Goal: Task Accomplishment & Management: Complete application form

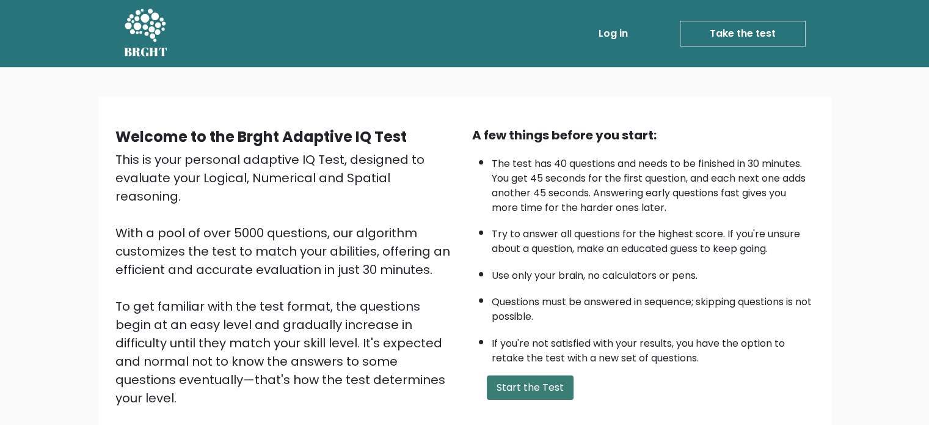
click at [547, 385] on button "Start the Test" at bounding box center [530, 387] width 87 height 24
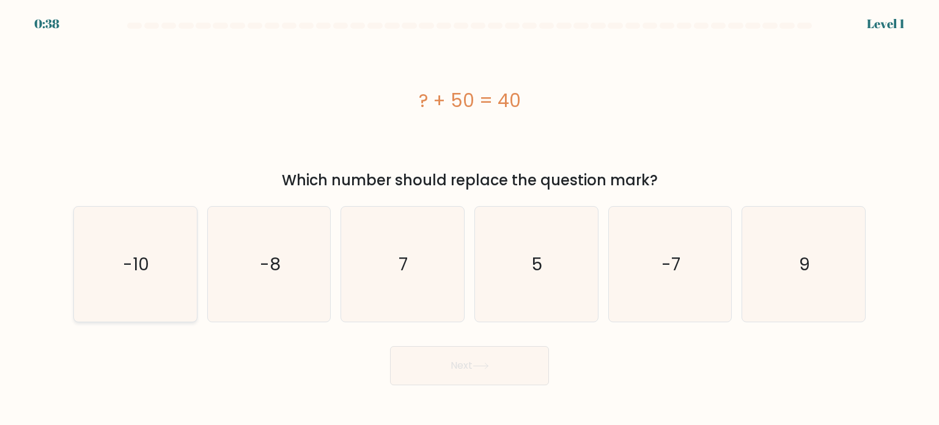
click at [177, 239] on icon "-10" at bounding box center [135, 264] width 115 height 115
click at [469, 219] on input "a. -10" at bounding box center [469, 216] width 1 height 6
radio input "true"
click at [425, 360] on button "Next" at bounding box center [469, 365] width 159 height 39
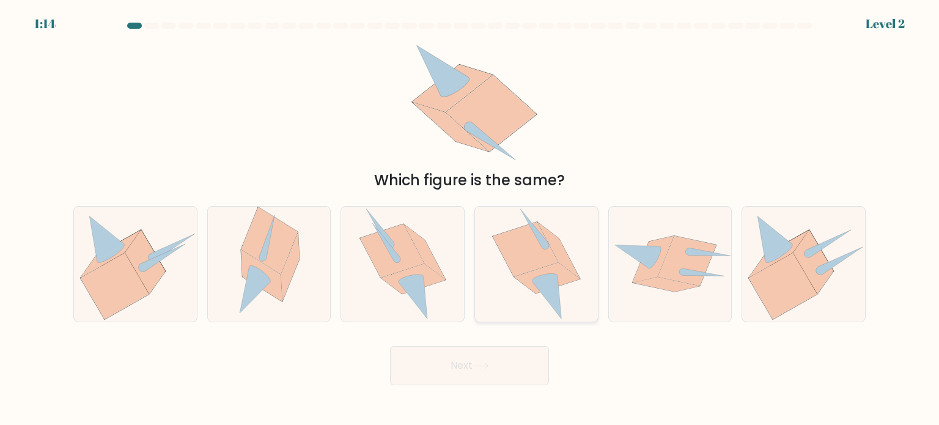
click at [537, 270] on icon at bounding box center [547, 277] width 66 height 31
click at [470, 219] on input "d." at bounding box center [469, 216] width 1 height 6
radio input "true"
click at [453, 361] on button "Next" at bounding box center [469, 365] width 159 height 39
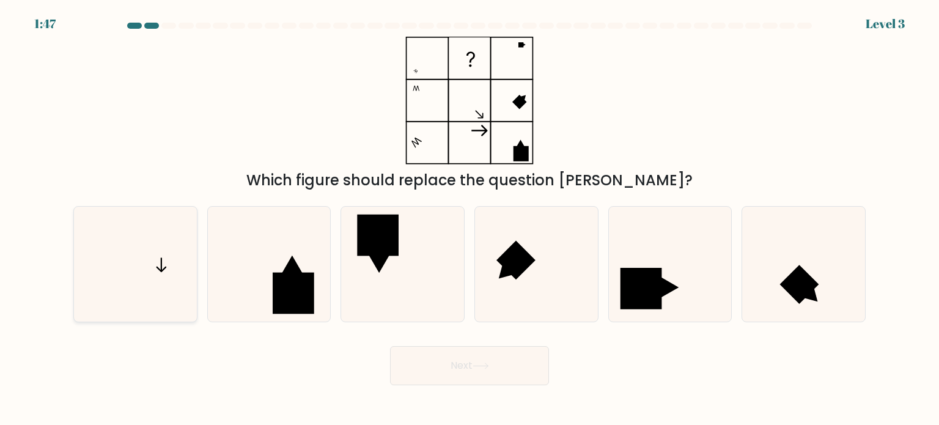
click at [152, 276] on icon at bounding box center [135, 264] width 115 height 115
click at [469, 219] on input "a." at bounding box center [469, 216] width 1 height 6
radio input "true"
click at [419, 354] on button "Next" at bounding box center [469, 365] width 159 height 39
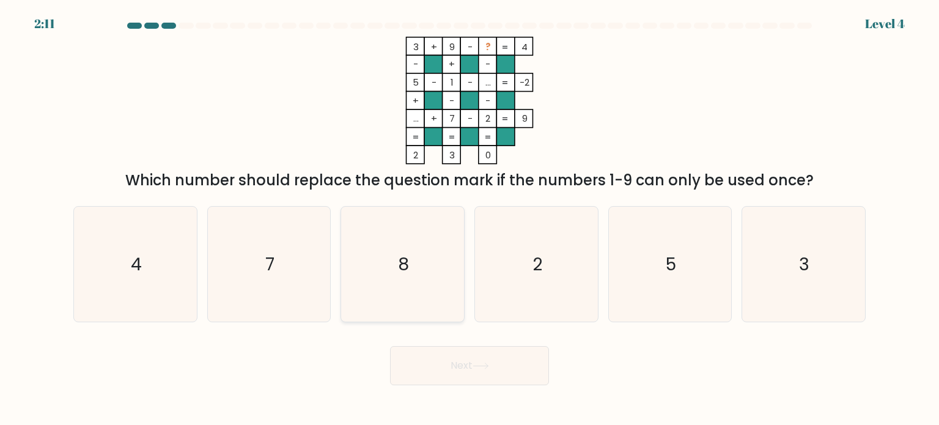
click at [421, 273] on icon "8" at bounding box center [402, 264] width 115 height 115
click at [469, 219] on input "c. 8" at bounding box center [469, 216] width 1 height 6
radio input "true"
click at [448, 349] on button "Next" at bounding box center [469, 365] width 159 height 39
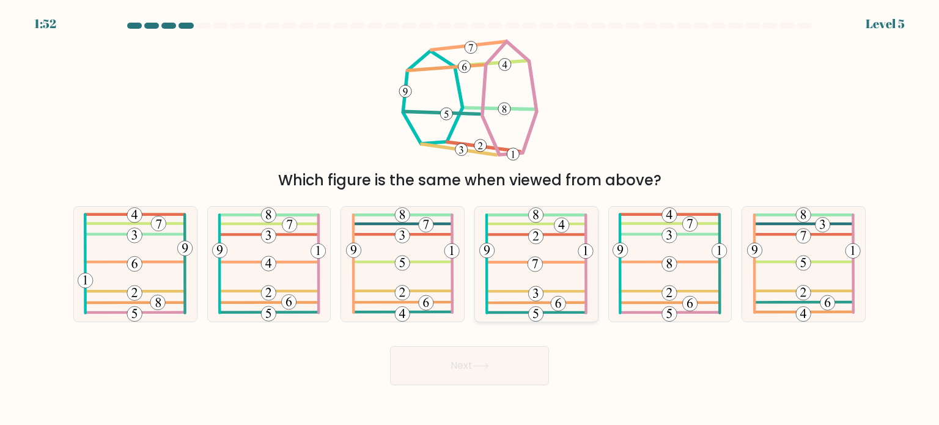
click at [552, 263] on icon at bounding box center [536, 264] width 114 height 115
click at [470, 219] on input "d." at bounding box center [469, 216] width 1 height 6
radio input "true"
click at [491, 358] on button "Next" at bounding box center [469, 365] width 159 height 39
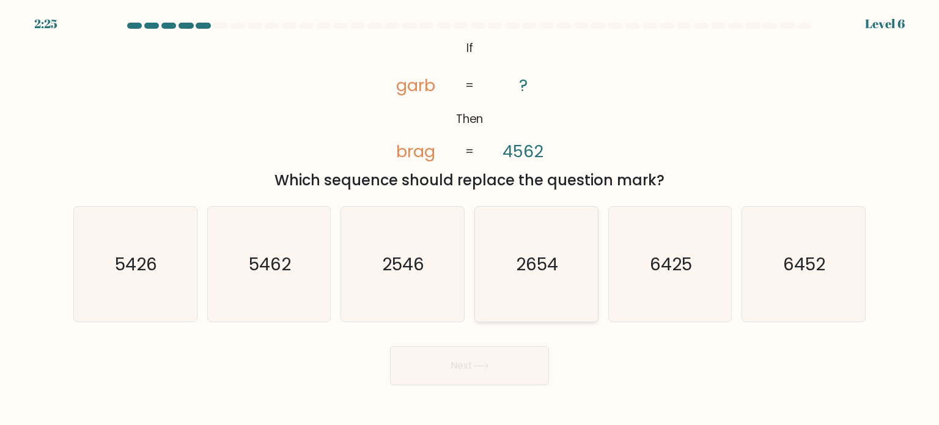
click at [547, 285] on icon "2654" at bounding box center [535, 264] width 115 height 115
click at [470, 219] on input "d. 2654" at bounding box center [469, 216] width 1 height 6
radio input "true"
click at [484, 371] on button "Next" at bounding box center [469, 365] width 159 height 39
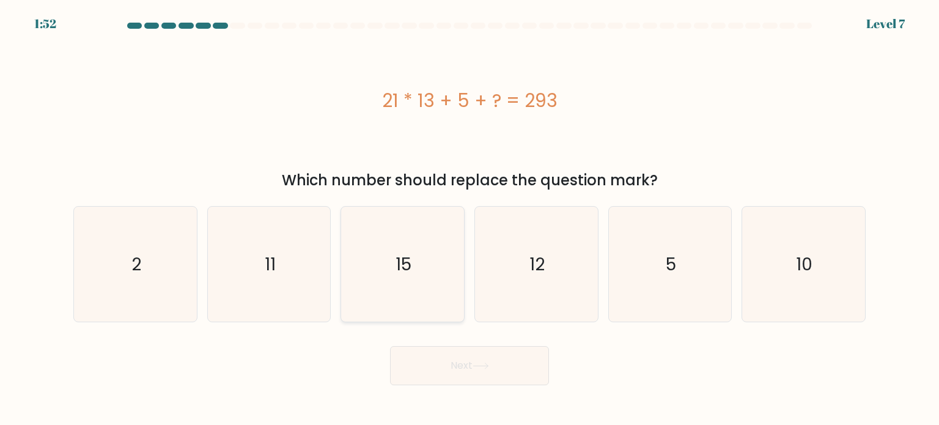
click at [410, 251] on icon "15" at bounding box center [402, 264] width 115 height 115
click at [469, 219] on input "c. 15" at bounding box center [469, 216] width 1 height 6
radio input "true"
click at [499, 376] on button "Next" at bounding box center [469, 365] width 159 height 39
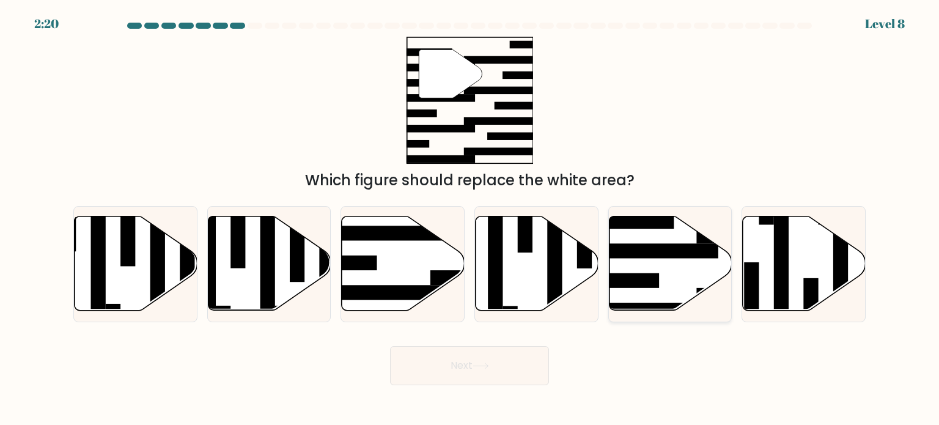
click at [682, 258] on icon at bounding box center [670, 263] width 123 height 94
click at [470, 219] on input "e." at bounding box center [469, 216] width 1 height 6
radio input "true"
drag, startPoint x: 489, startPoint y: 406, endPoint x: 490, endPoint y: 369, distance: 37.3
click at [486, 399] on body "2:19 Level 8" at bounding box center [469, 212] width 939 height 425
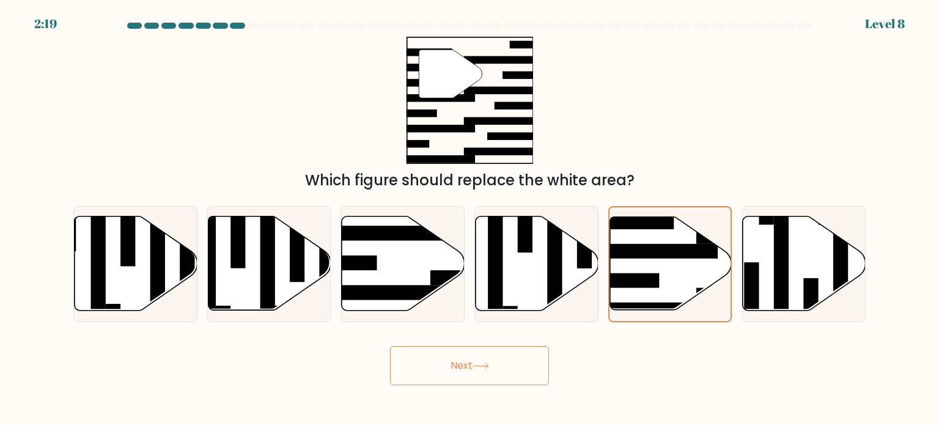
click at [490, 370] on button "Next" at bounding box center [469, 365] width 159 height 39
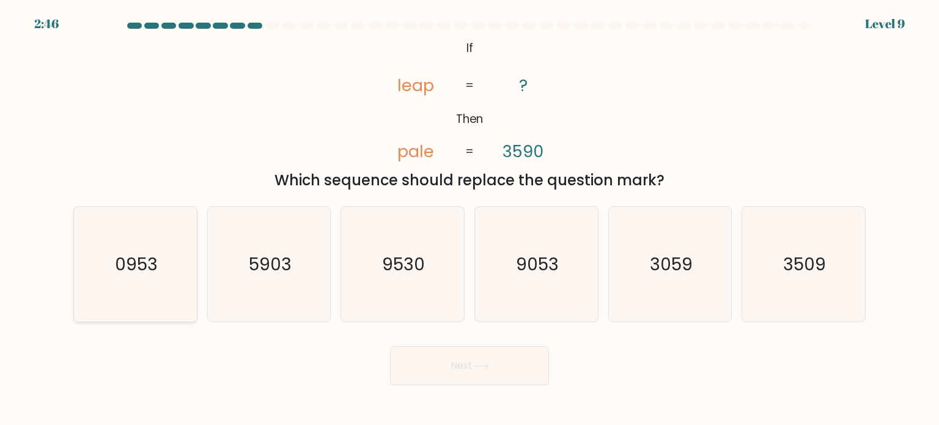
click at [164, 269] on icon "0953" at bounding box center [135, 264] width 115 height 115
click at [469, 219] on input "a. 0953" at bounding box center [469, 216] width 1 height 6
radio input "true"
click at [471, 368] on button "Next" at bounding box center [469, 365] width 159 height 39
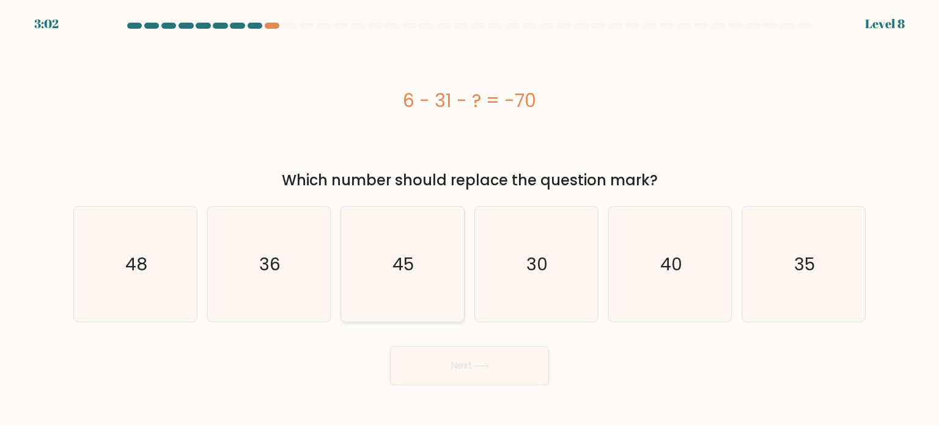
drag, startPoint x: 420, startPoint y: 279, endPoint x: 425, endPoint y: 285, distance: 7.4
click at [420, 279] on icon "45" at bounding box center [402, 264] width 115 height 115
click at [469, 219] on input "c. 45" at bounding box center [469, 216] width 1 height 6
radio input "true"
click at [493, 371] on button "Next" at bounding box center [469, 365] width 159 height 39
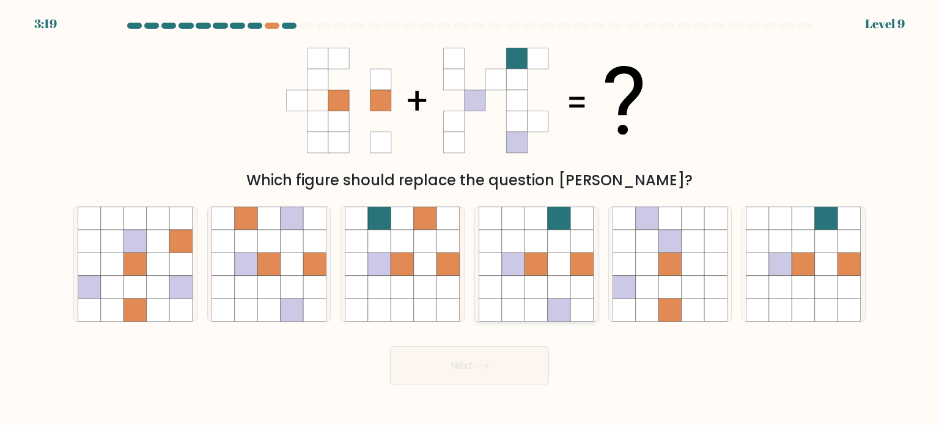
click at [537, 264] on icon at bounding box center [536, 263] width 23 height 23
click at [470, 219] on input "d." at bounding box center [469, 216] width 1 height 6
radio input "true"
click at [518, 366] on button "Next" at bounding box center [469, 365] width 159 height 39
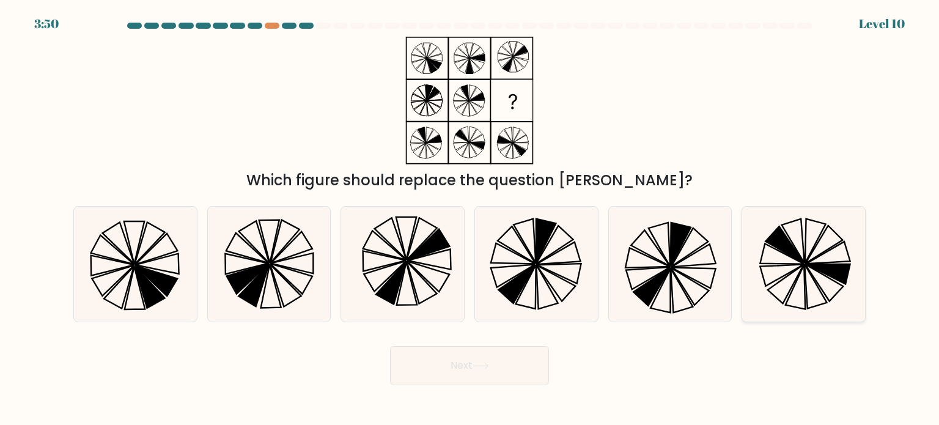
click at [799, 254] on icon at bounding box center [793, 240] width 23 height 44
click at [470, 219] on input "f." at bounding box center [469, 216] width 1 height 6
radio input "true"
click at [525, 360] on button "Next" at bounding box center [469, 365] width 159 height 39
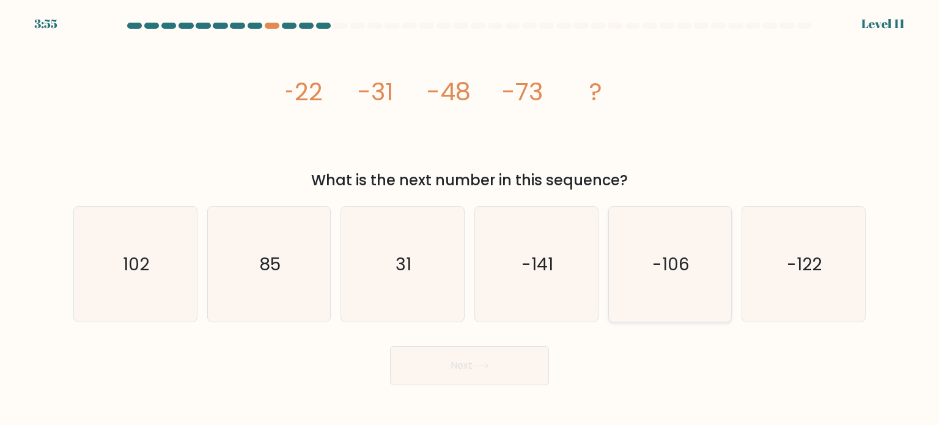
click at [692, 273] on icon "-106" at bounding box center [669, 264] width 115 height 115
click at [470, 219] on input "e. -106" at bounding box center [469, 216] width 1 height 6
radio input "true"
click at [528, 394] on body "3:54 Level 11" at bounding box center [469, 212] width 939 height 425
click at [522, 358] on button "Next" at bounding box center [469, 365] width 159 height 39
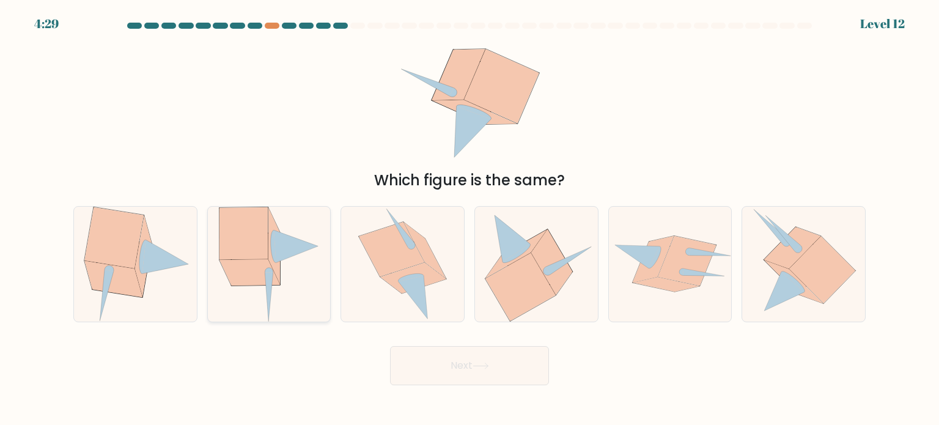
click at [276, 285] on icon at bounding box center [269, 264] width 101 height 115
click at [469, 219] on input "b." at bounding box center [469, 216] width 1 height 6
radio input "true"
click at [450, 361] on button "Next" at bounding box center [469, 365] width 159 height 39
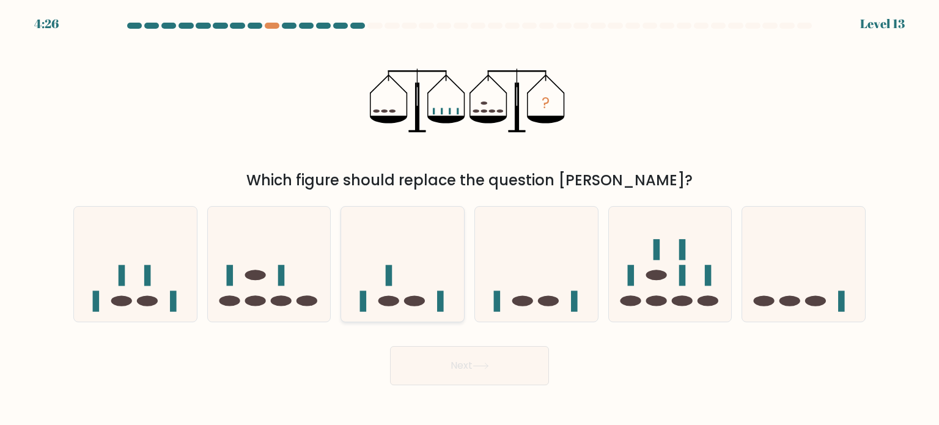
click at [397, 273] on icon at bounding box center [402, 263] width 123 height 101
click at [469, 219] on input "c." at bounding box center [469, 216] width 1 height 6
radio input "true"
click at [485, 384] on button "Next" at bounding box center [469, 365] width 159 height 39
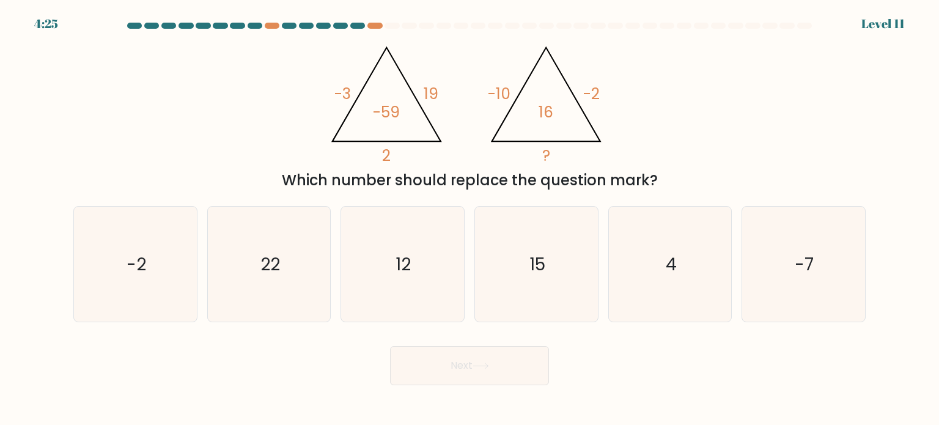
click at [495, 372] on button "Next" at bounding box center [469, 365] width 159 height 39
click at [674, 277] on icon "4" at bounding box center [669, 264] width 115 height 115
click at [470, 219] on input "e. 4" at bounding box center [469, 216] width 1 height 6
radio input "true"
click at [507, 366] on button "Next" at bounding box center [469, 365] width 159 height 39
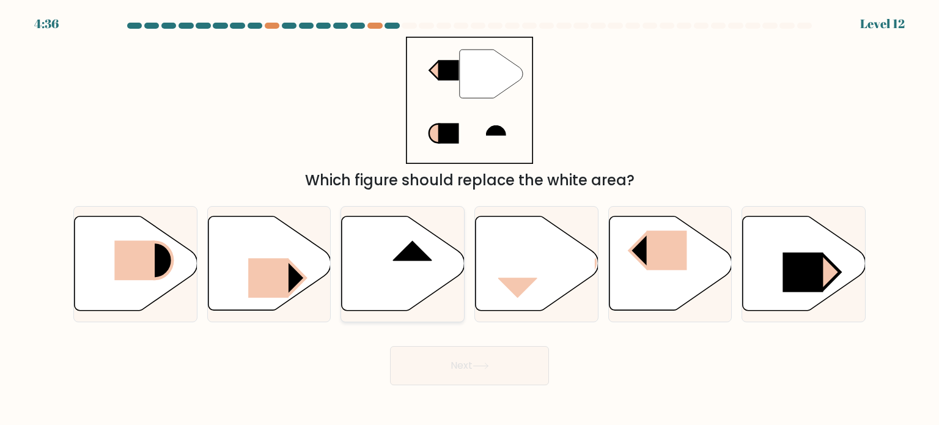
click at [401, 268] on icon at bounding box center [403, 263] width 123 height 94
click at [469, 219] on input "c." at bounding box center [469, 216] width 1 height 6
radio input "true"
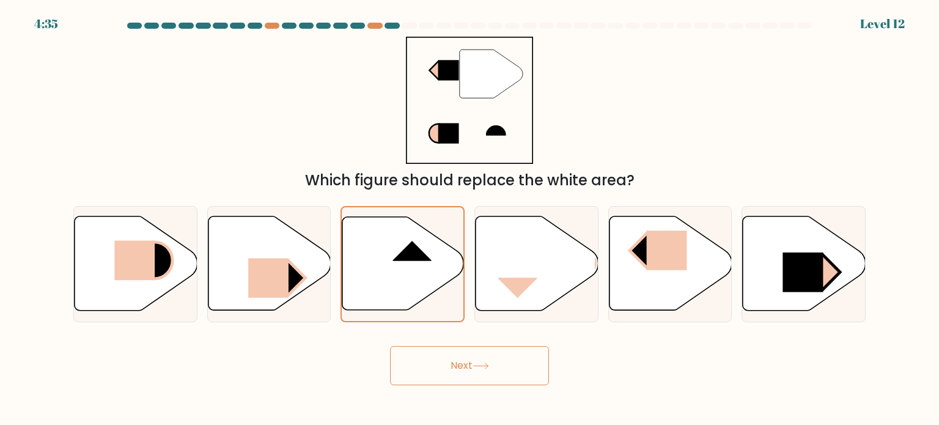
click at [487, 343] on div "Next" at bounding box center [469, 361] width 807 height 48
click at [489, 371] on button "Next" at bounding box center [469, 365] width 159 height 39
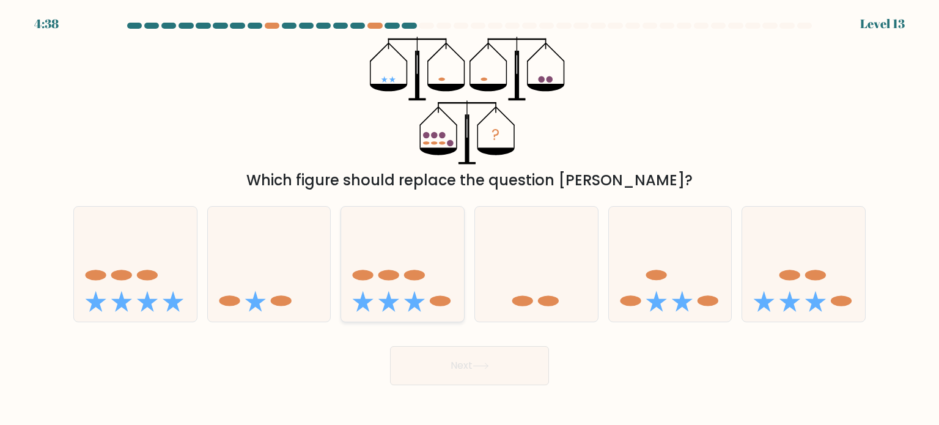
click at [405, 252] on icon at bounding box center [402, 263] width 123 height 101
click at [469, 219] on input "c." at bounding box center [469, 216] width 1 height 6
radio input "true"
click at [454, 373] on button "Next" at bounding box center [469, 365] width 159 height 39
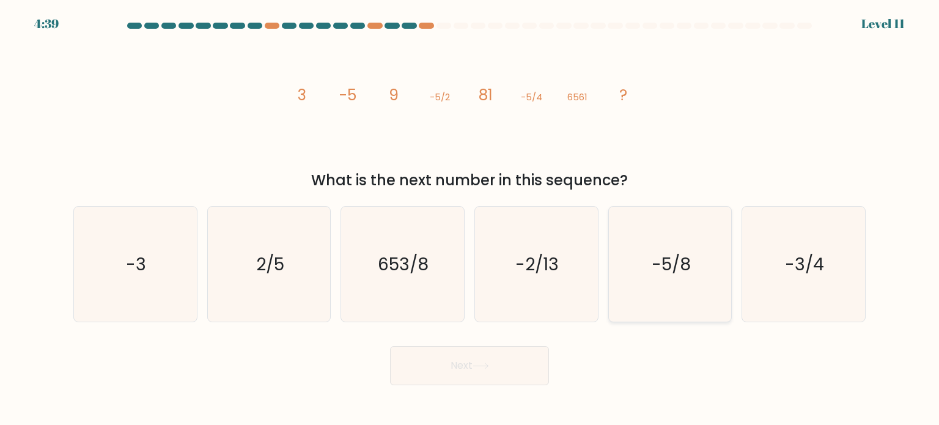
click at [675, 280] on icon "-5/8" at bounding box center [669, 264] width 115 height 115
click at [470, 219] on input "e. -5/8" at bounding box center [469, 216] width 1 height 6
radio input "true"
click at [521, 365] on button "Next" at bounding box center [469, 365] width 159 height 39
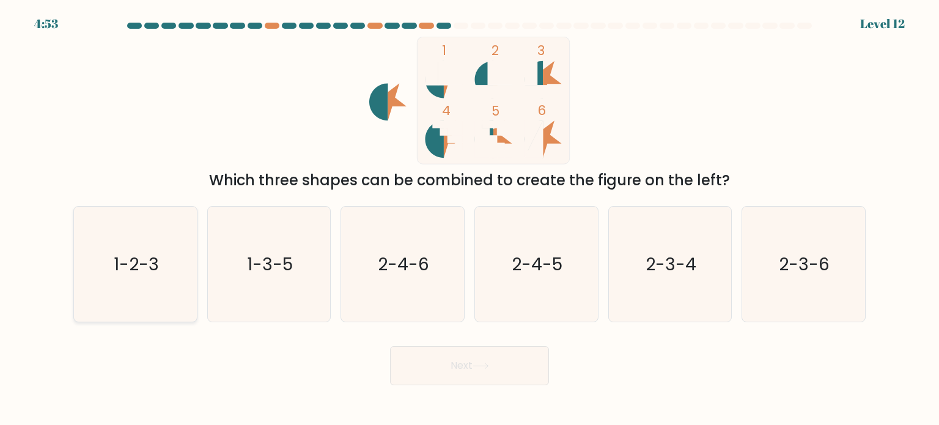
click at [111, 229] on icon "1-2-3" at bounding box center [135, 264] width 115 height 115
click at [469, 219] on input "a. 1-2-3" at bounding box center [469, 216] width 1 height 6
radio input "true"
click at [454, 378] on button "Next" at bounding box center [469, 365] width 159 height 39
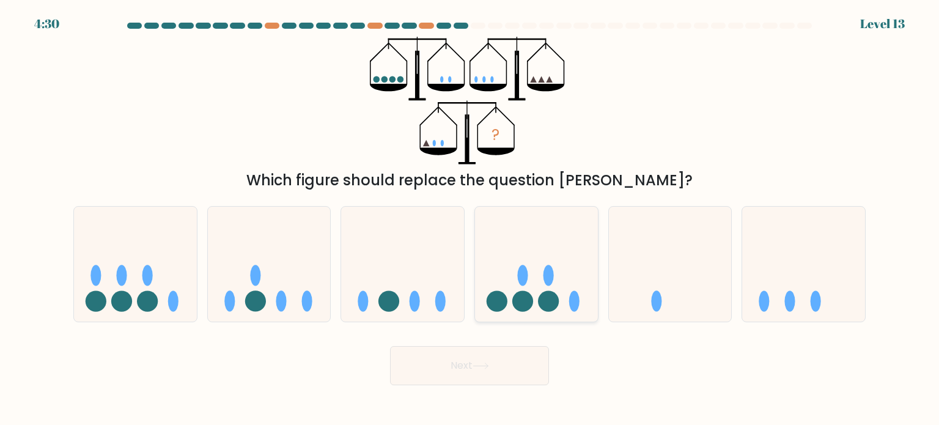
click at [565, 291] on icon at bounding box center [536, 263] width 123 height 101
click at [470, 219] on input "d." at bounding box center [469, 216] width 1 height 6
radio input "true"
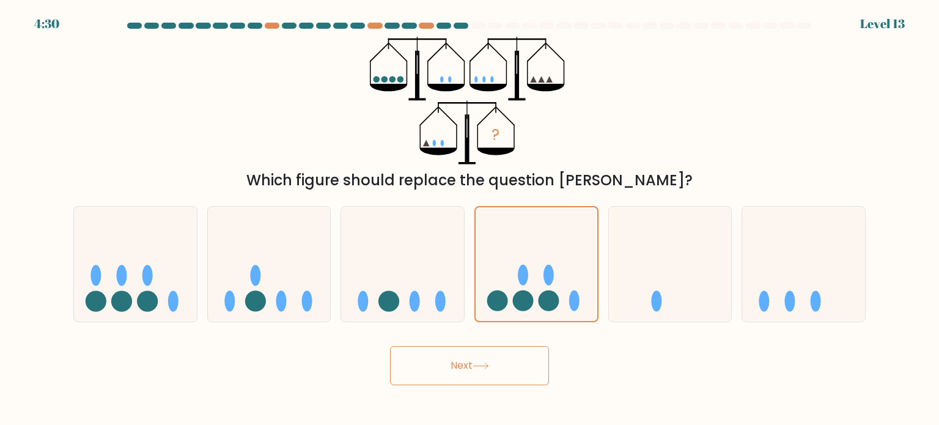
click at [528, 364] on button "Next" at bounding box center [469, 365] width 159 height 39
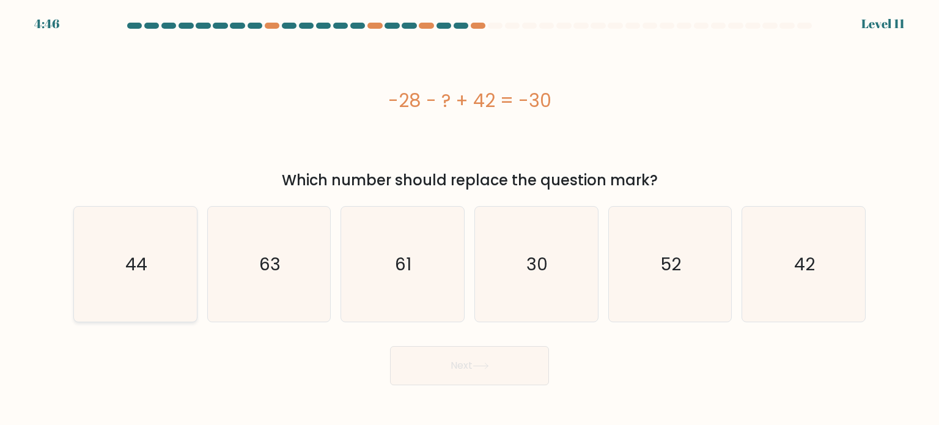
click at [175, 276] on icon "44" at bounding box center [135, 264] width 115 height 115
click at [469, 219] on input "a. 44" at bounding box center [469, 216] width 1 height 6
radio input "true"
click at [421, 361] on button "Next" at bounding box center [469, 365] width 159 height 39
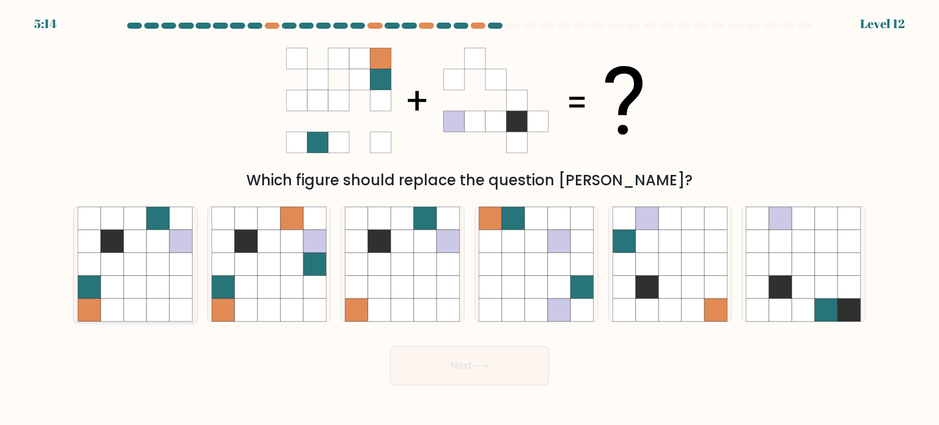
click at [162, 288] on icon at bounding box center [158, 286] width 23 height 23
click at [469, 219] on input "a." at bounding box center [469, 216] width 1 height 6
radio input "true"
click at [471, 365] on button "Next" at bounding box center [469, 365] width 159 height 39
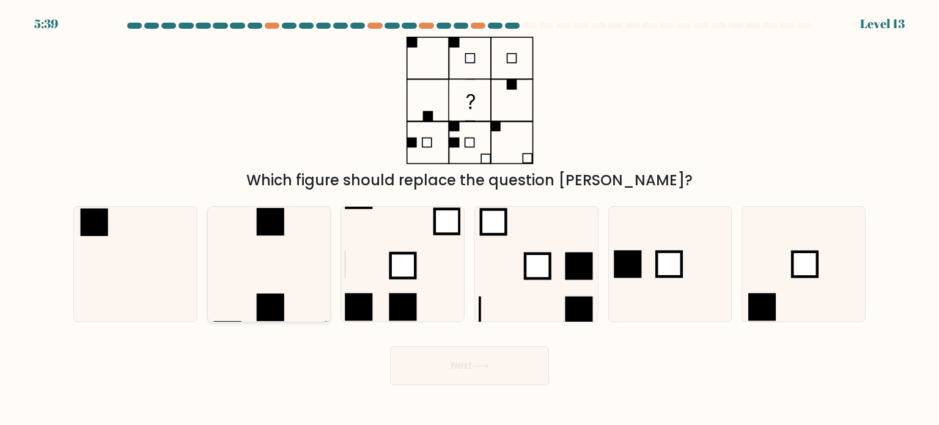
click at [298, 271] on icon at bounding box center [268, 264] width 115 height 115
click at [469, 219] on input "b." at bounding box center [469, 216] width 1 height 6
radio input "true"
click at [488, 377] on button "Next" at bounding box center [469, 365] width 159 height 39
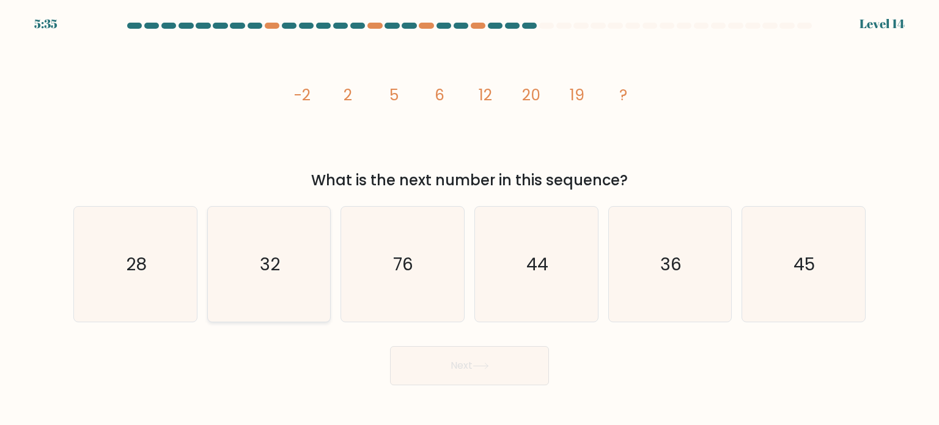
click at [267, 271] on text "32" at bounding box center [270, 263] width 20 height 24
click at [469, 219] on input "b. 32" at bounding box center [469, 216] width 1 height 6
radio input "true"
click at [444, 381] on button "Next" at bounding box center [469, 365] width 159 height 39
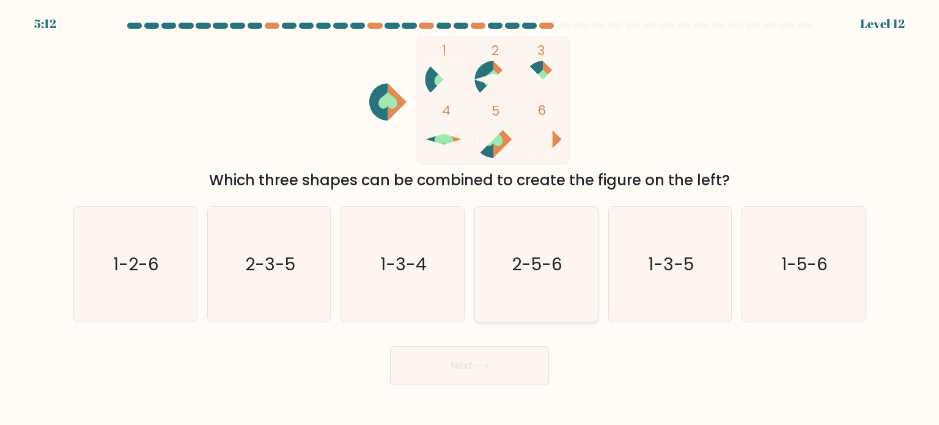
click at [573, 229] on icon "2-5-6" at bounding box center [535, 264] width 115 height 115
click at [470, 219] on input "d. 2-5-6" at bounding box center [469, 216] width 1 height 6
radio input "true"
click at [477, 370] on button "Next" at bounding box center [469, 365] width 159 height 39
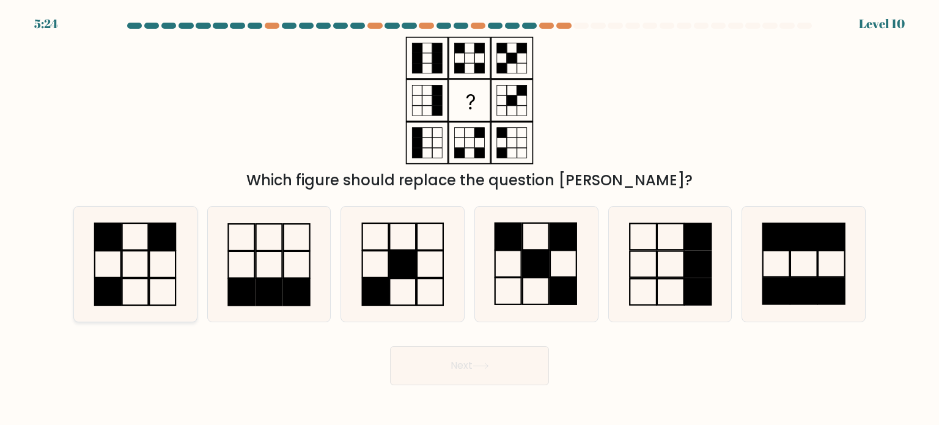
click at [115, 271] on icon at bounding box center [135, 264] width 115 height 115
click at [469, 219] on input "a." at bounding box center [469, 216] width 1 height 6
radio input "true"
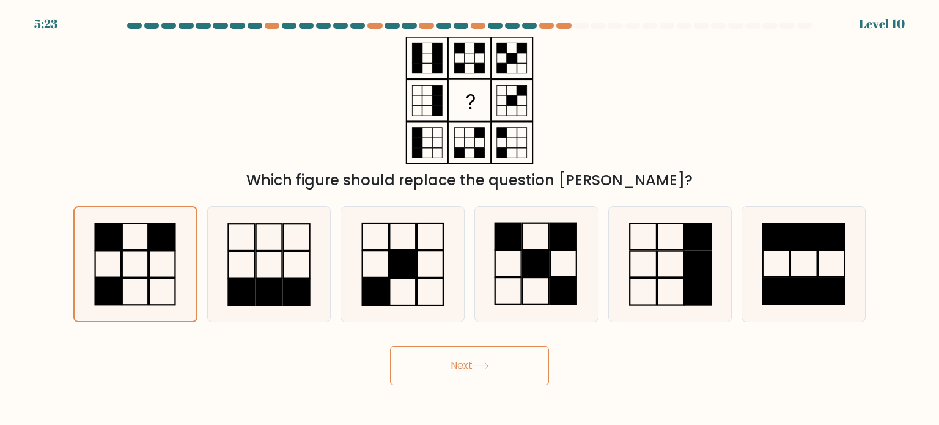
click at [444, 364] on button "Next" at bounding box center [469, 365] width 159 height 39
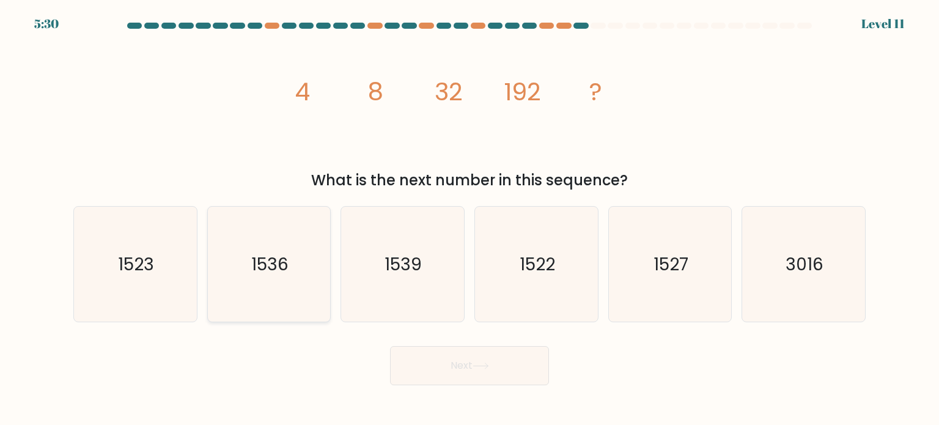
click at [249, 244] on icon "1536" at bounding box center [268, 264] width 115 height 115
click at [469, 219] on input "b. 1536" at bounding box center [469, 216] width 1 height 6
radio input "true"
click at [518, 368] on button "Next" at bounding box center [469, 365] width 159 height 39
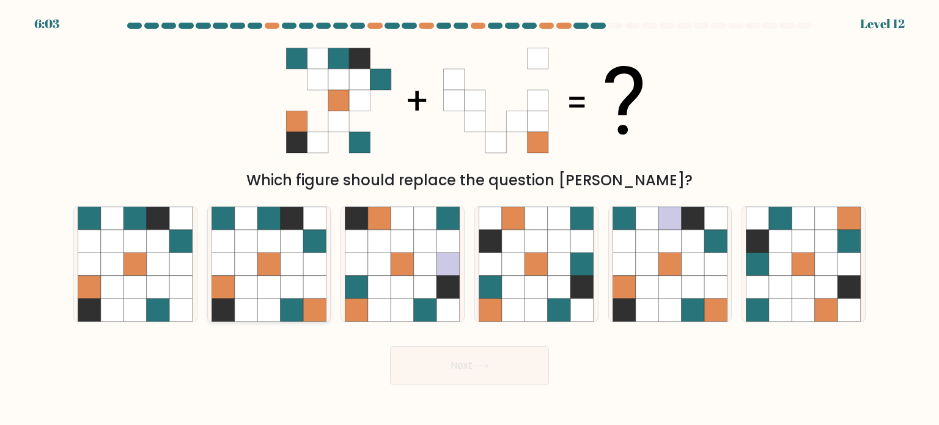
click at [266, 283] on icon at bounding box center [268, 286] width 23 height 23
click at [469, 219] on input "b." at bounding box center [469, 216] width 1 height 6
radio input "true"
click at [515, 408] on body "6:02 Level 12" at bounding box center [469, 212] width 939 height 425
click at [521, 366] on button "Next" at bounding box center [469, 365] width 159 height 39
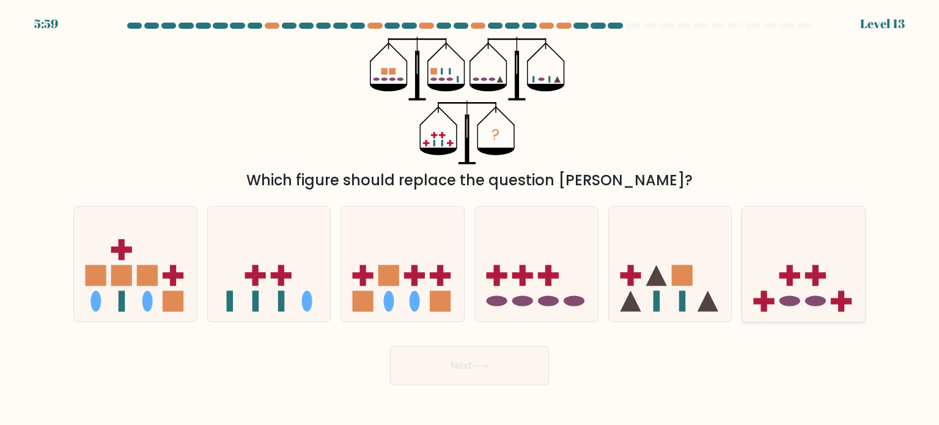
click at [791, 305] on ellipse at bounding box center [789, 300] width 21 height 10
click at [470, 219] on input "f." at bounding box center [469, 216] width 1 height 6
radio input "true"
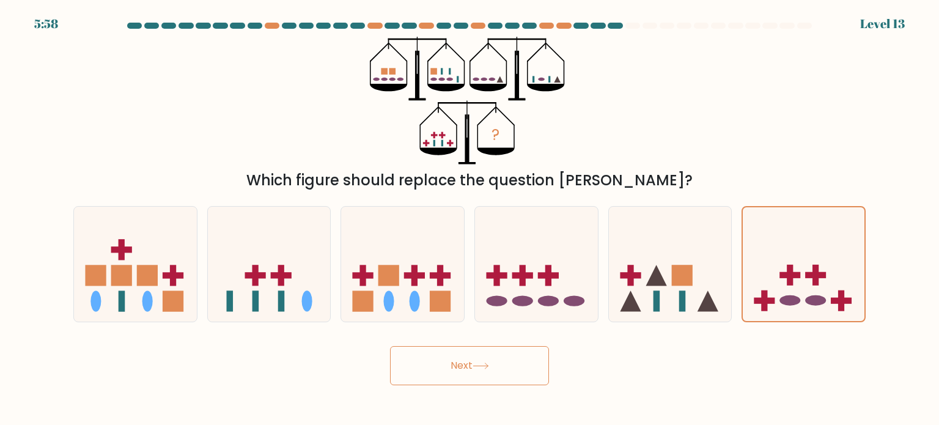
click at [467, 363] on button "Next" at bounding box center [469, 365] width 159 height 39
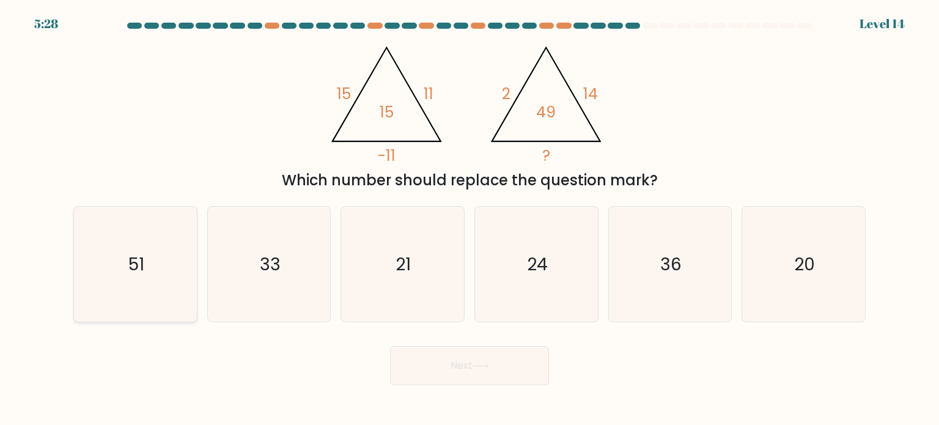
click at [110, 256] on icon "51" at bounding box center [135, 264] width 115 height 115
click at [469, 219] on input "a. 51" at bounding box center [469, 216] width 1 height 6
radio input "true"
click at [464, 378] on button "Next" at bounding box center [469, 365] width 159 height 39
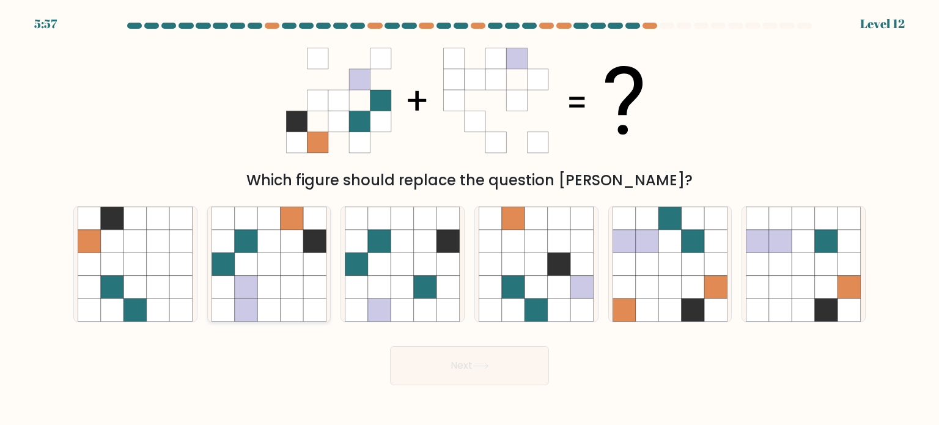
click at [265, 282] on icon at bounding box center [268, 286] width 23 height 23
click at [469, 219] on input "b." at bounding box center [469, 216] width 1 height 6
radio input "true"
click at [487, 366] on icon at bounding box center [480, 365] width 15 height 5
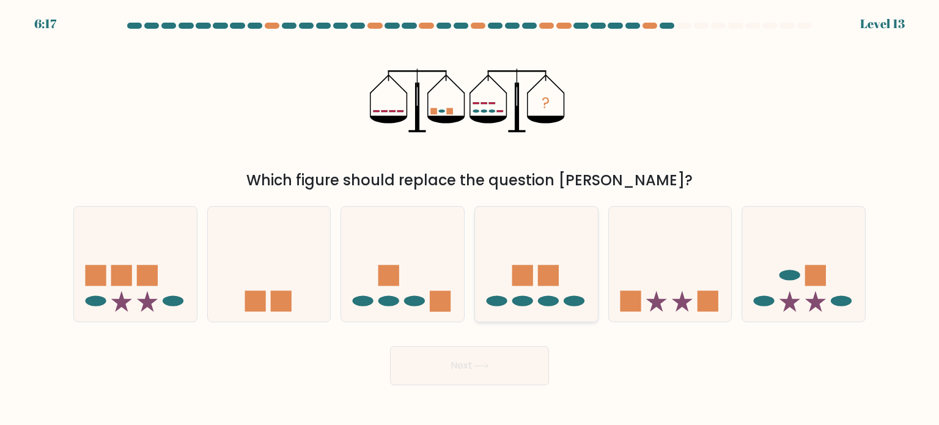
click at [529, 277] on rect at bounding box center [522, 275] width 21 height 21
click at [470, 219] on input "d." at bounding box center [469, 216] width 1 height 6
radio input "true"
click at [515, 373] on button "Next" at bounding box center [469, 365] width 159 height 39
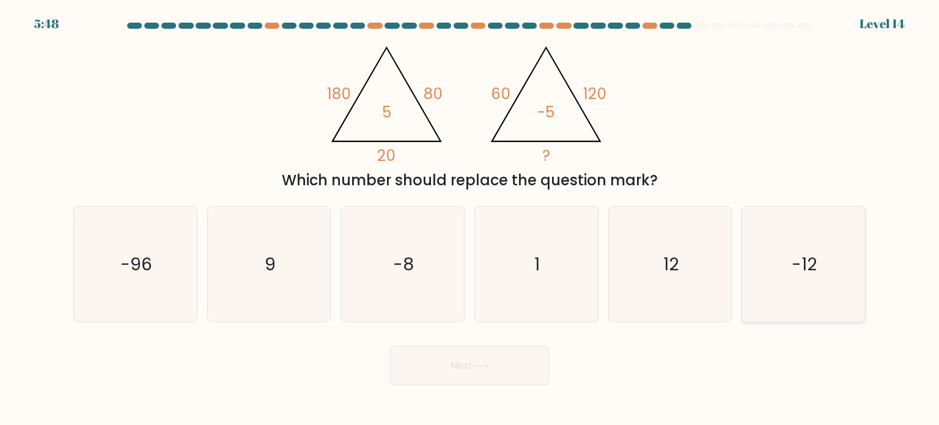
click at [804, 271] on text "-12" at bounding box center [804, 263] width 25 height 24
click at [470, 219] on input "f. -12" at bounding box center [469, 216] width 1 height 6
radio input "true"
click at [494, 383] on button "Next" at bounding box center [469, 365] width 159 height 39
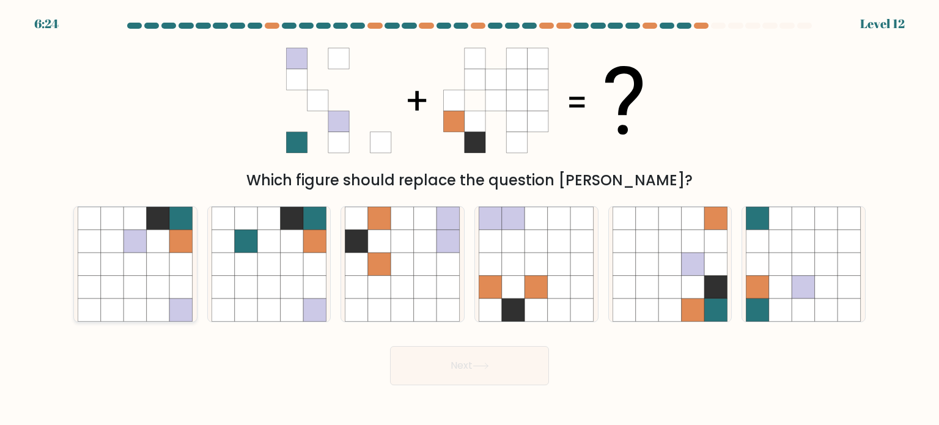
click at [142, 246] on icon at bounding box center [135, 240] width 23 height 23
click at [469, 219] on input "a." at bounding box center [469, 216] width 1 height 6
radio input "true"
click at [476, 379] on button "Next" at bounding box center [469, 365] width 159 height 39
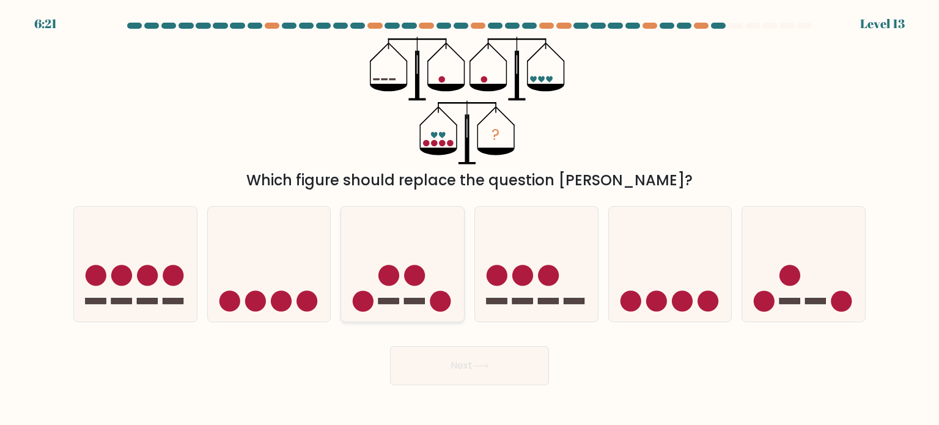
click at [409, 276] on circle at bounding box center [415, 275] width 21 height 21
click at [469, 219] on input "c." at bounding box center [469, 216] width 1 height 6
radio input "true"
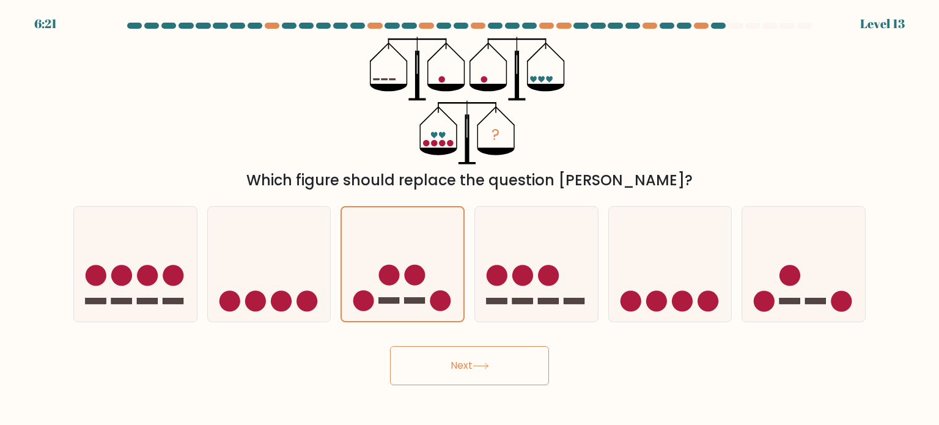
click at [482, 370] on button "Next" at bounding box center [469, 365] width 159 height 39
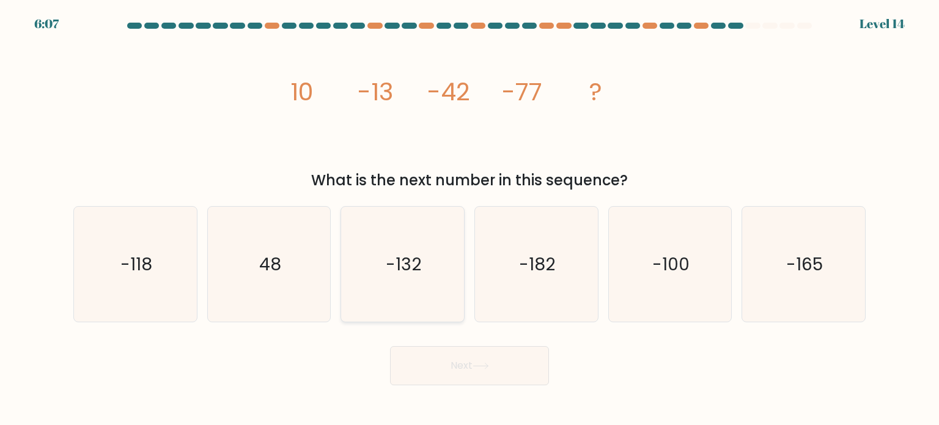
click at [404, 250] on icon "-132" at bounding box center [402, 264] width 115 height 115
click at [469, 219] on input "c. -132" at bounding box center [469, 216] width 1 height 6
radio input "true"
click at [484, 356] on button "Next" at bounding box center [469, 365] width 159 height 39
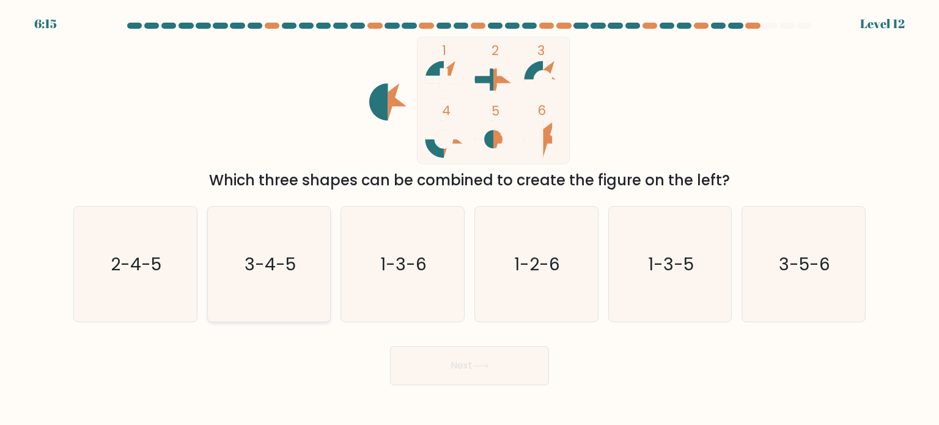
drag, startPoint x: 221, startPoint y: 234, endPoint x: 248, endPoint y: 255, distance: 34.5
click at [221, 235] on icon "3-4-5" at bounding box center [268, 264] width 115 height 115
click at [469, 219] on input "b. 3-4-5" at bounding box center [469, 216] width 1 height 6
radio input "true"
click at [488, 356] on button "Next" at bounding box center [469, 365] width 159 height 39
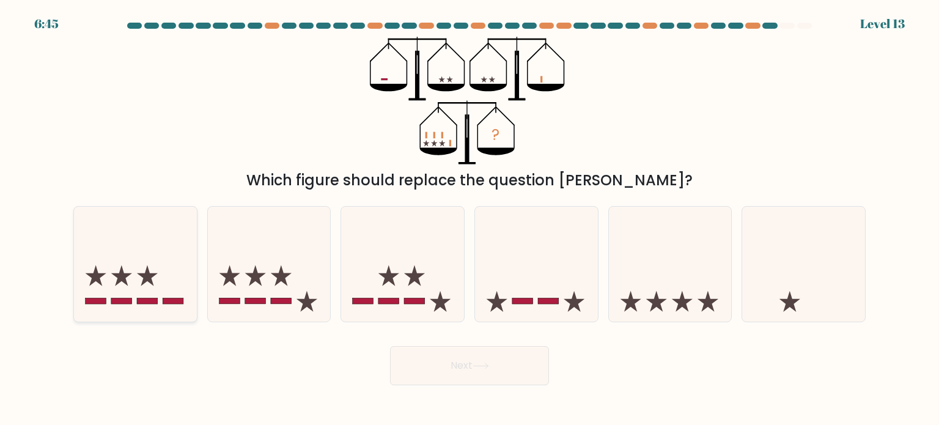
click at [100, 288] on icon at bounding box center [135, 263] width 123 height 101
click at [469, 219] on input "a." at bounding box center [469, 216] width 1 height 6
radio input "true"
click at [448, 364] on button "Next" at bounding box center [469, 365] width 159 height 39
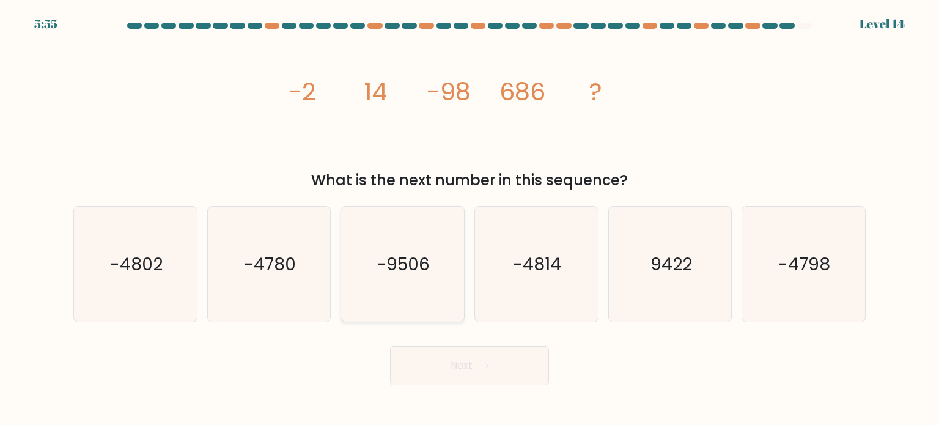
click at [394, 257] on text "-9506" at bounding box center [403, 263] width 53 height 24
click at [469, 219] on input "c. -9506" at bounding box center [469, 216] width 1 height 6
radio input "true"
click at [483, 368] on icon at bounding box center [480, 365] width 16 height 7
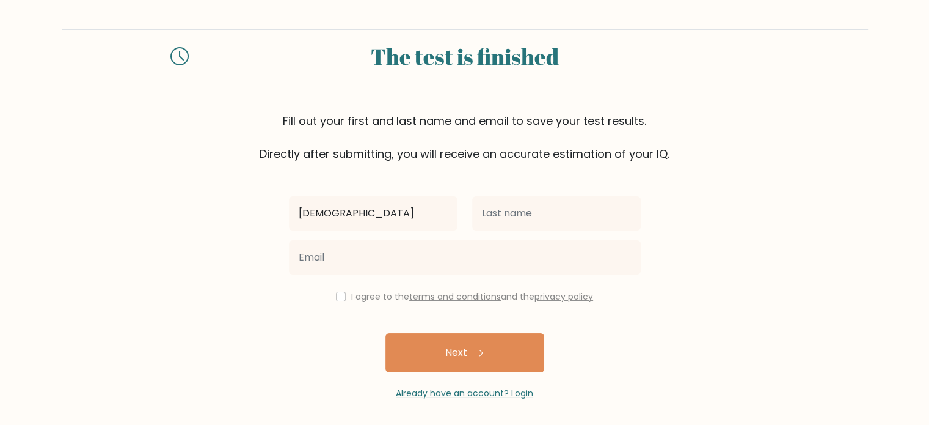
type input "[DEMOGRAPHIC_DATA]"
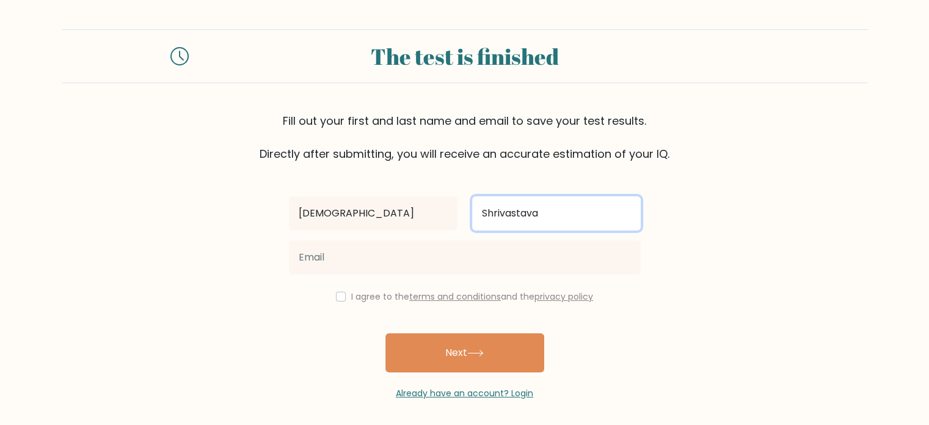
type input "Shrivastava"
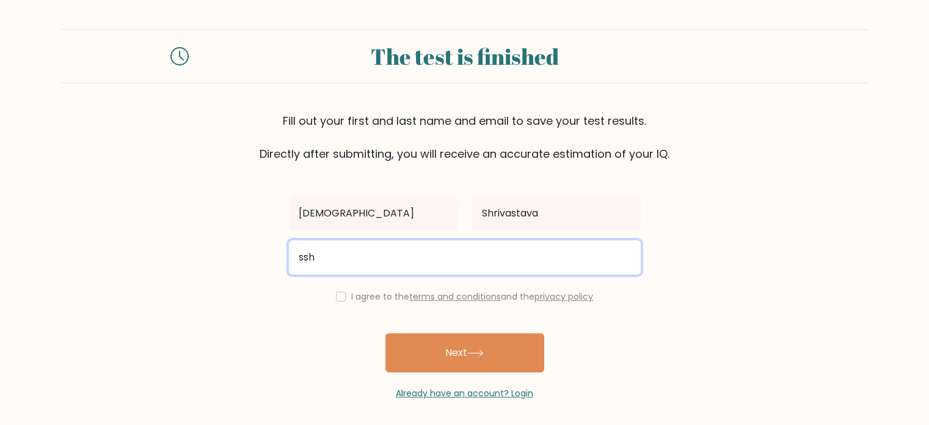
type input "sshiva.shrivastava@gmail.com"
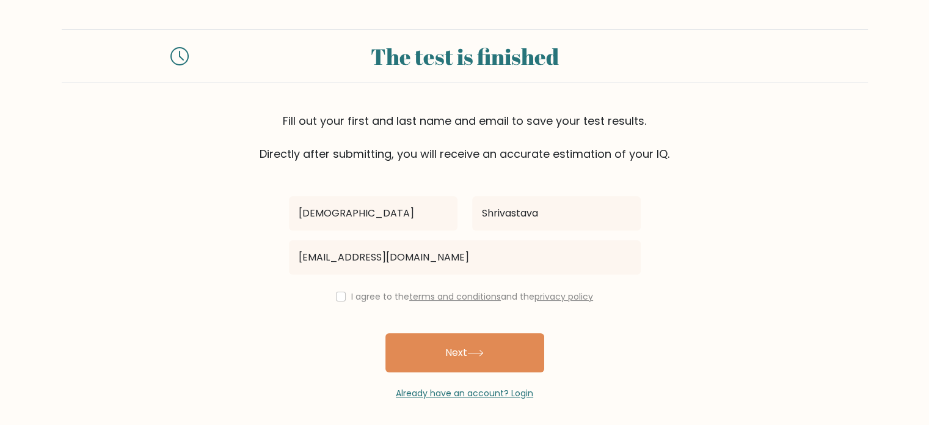
click at [342, 301] on div "I agree to the terms and conditions and the privacy policy" at bounding box center [465, 296] width 367 height 15
drag, startPoint x: 344, startPoint y: 305, endPoint x: 338, endPoint y: 296, distance: 10.5
click at [342, 302] on div "Shiva Shrivastava sshiva.shrivastava@gmail.com I agree to the terms and conditi…" at bounding box center [465, 281] width 367 height 238
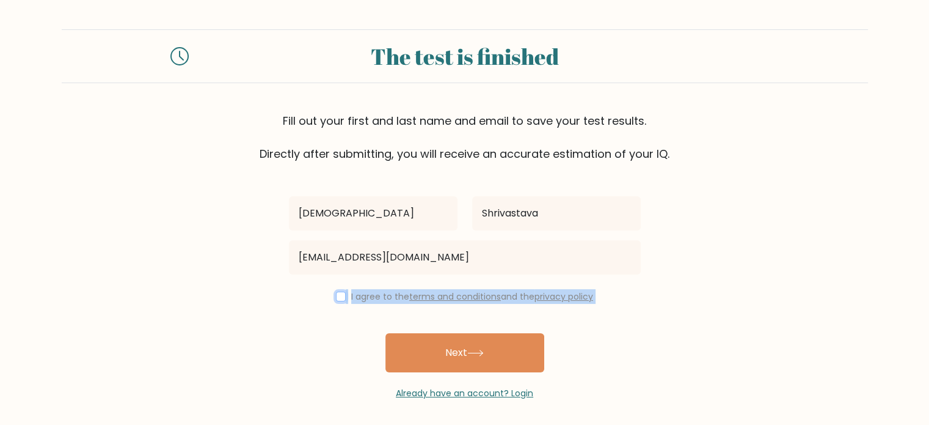
click at [338, 296] on input "checkbox" at bounding box center [341, 296] width 10 height 10
checkbox input "true"
click at [423, 355] on button "Next" at bounding box center [465, 352] width 159 height 39
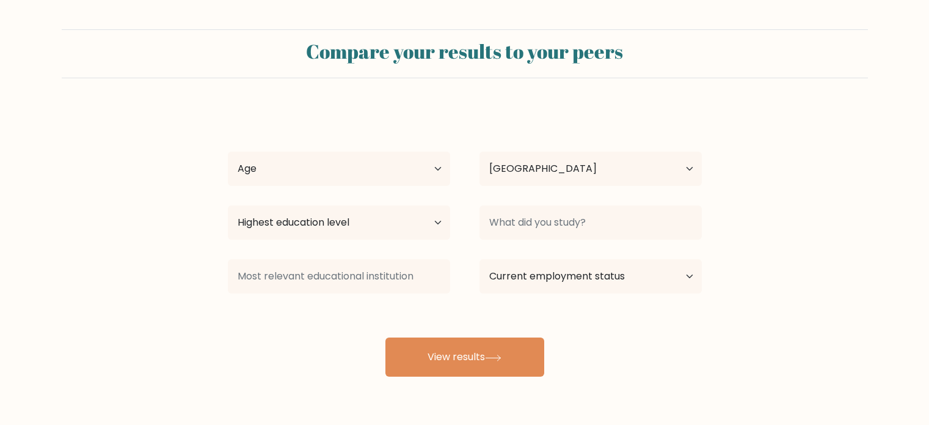
select select "IN"
click at [433, 230] on select "Highest education level No schooling Primary Lower Secondary Upper Secondary Oc…" at bounding box center [339, 222] width 222 height 34
select select "masters_degree"
click at [228, 205] on select "Highest education level No schooling Primary Lower Secondary Upper Secondary Oc…" at bounding box center [339, 222] width 222 height 34
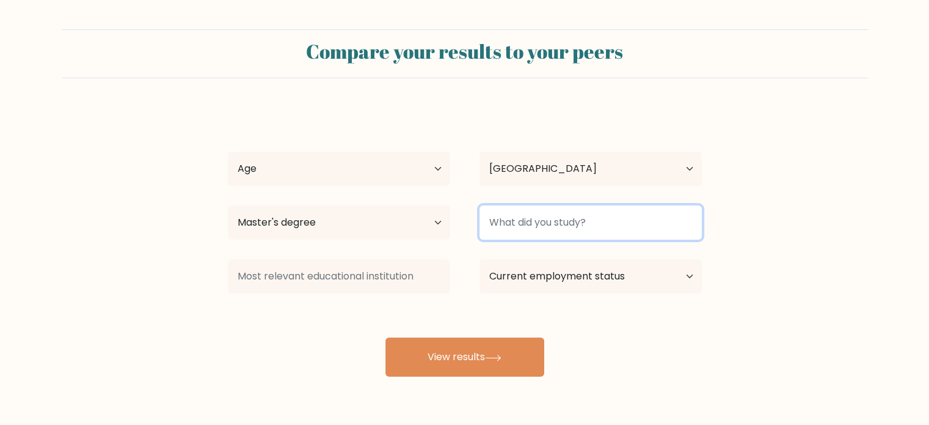
click at [617, 222] on input at bounding box center [591, 222] width 222 height 34
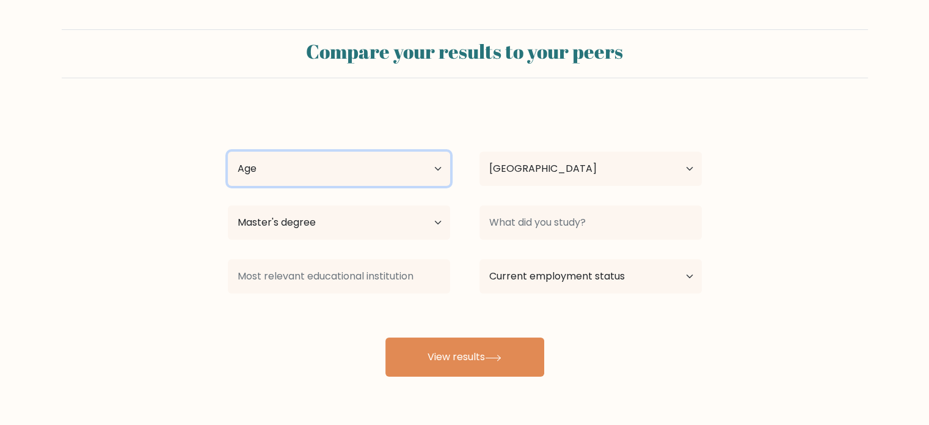
click at [429, 170] on select "Age Under 18 years old 18-24 years old 25-34 years old 35-44 years old 45-54 ye…" at bounding box center [339, 169] width 222 height 34
select select "25_34"
click at [228, 152] on select "Age Under 18 years old 18-24 years old 25-34 years old 35-44 years old 45-54 ye…" at bounding box center [339, 169] width 222 height 34
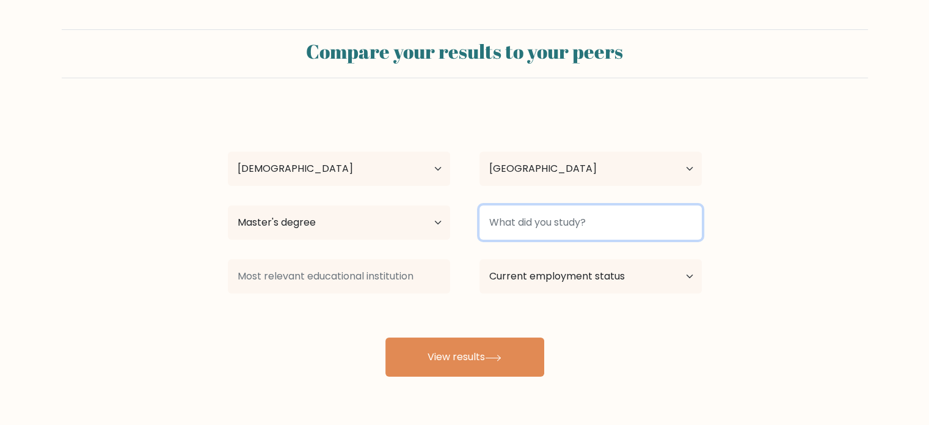
click at [531, 224] on input at bounding box center [591, 222] width 222 height 34
type input "M"
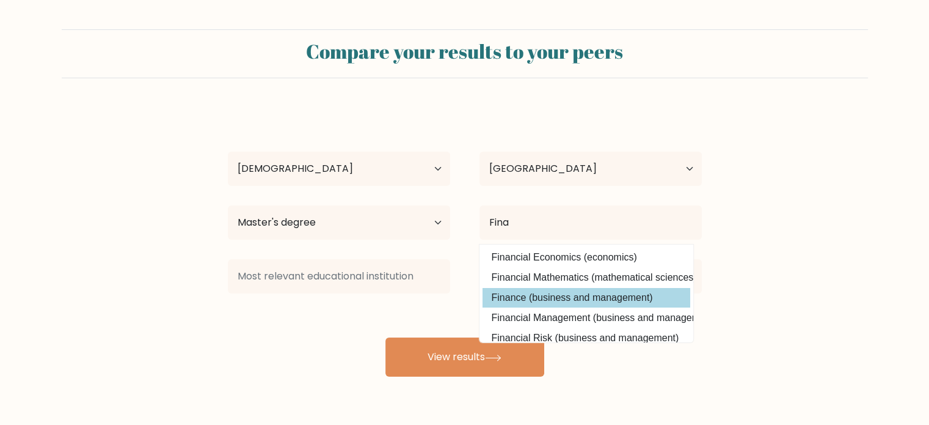
click at [548, 296] on option "Finance (business and management)" at bounding box center [587, 298] width 208 height 20
type input "Finance"
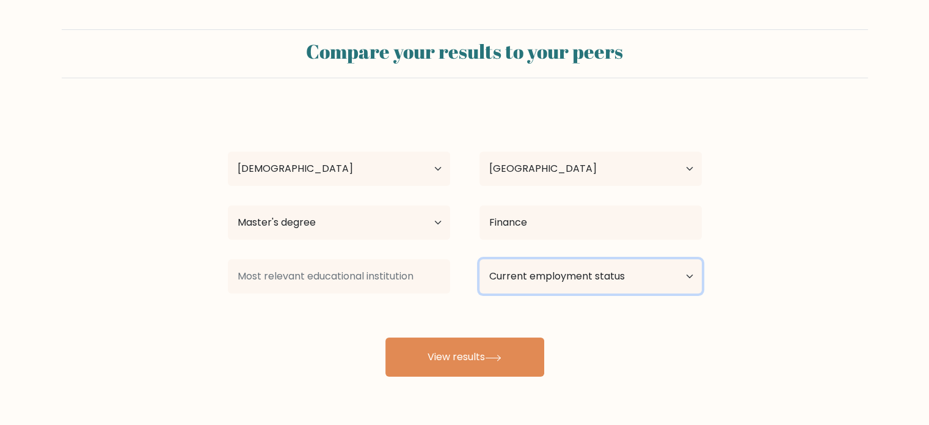
click at [554, 282] on select "Current employment status Employed Student Retired Other / prefer not to answer" at bounding box center [591, 276] width 222 height 34
select select "employed"
click at [480, 259] on select "Current employment status Employed Student Retired Other / prefer not to answer" at bounding box center [591, 276] width 222 height 34
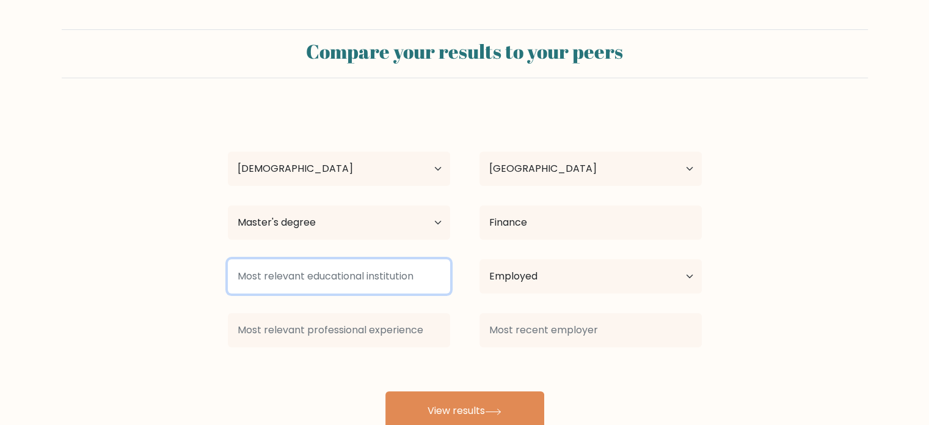
click at [433, 283] on input at bounding box center [339, 276] width 222 height 34
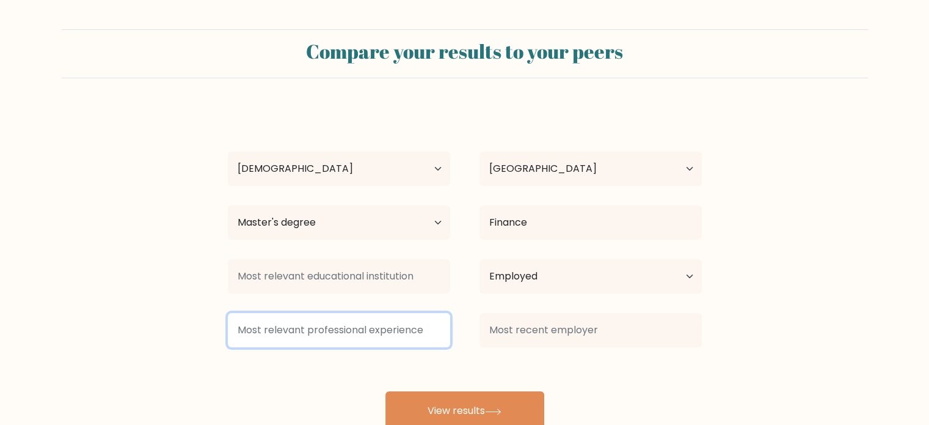
click at [420, 330] on input at bounding box center [339, 330] width 222 height 34
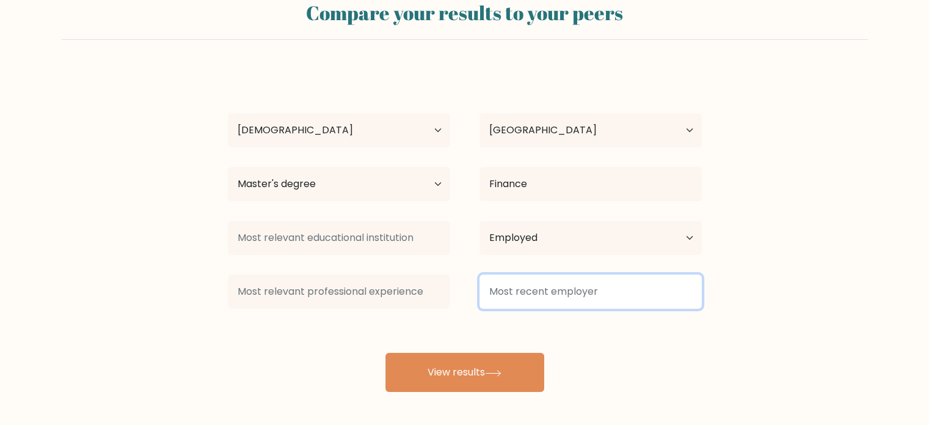
click at [518, 295] on input at bounding box center [591, 291] width 222 height 34
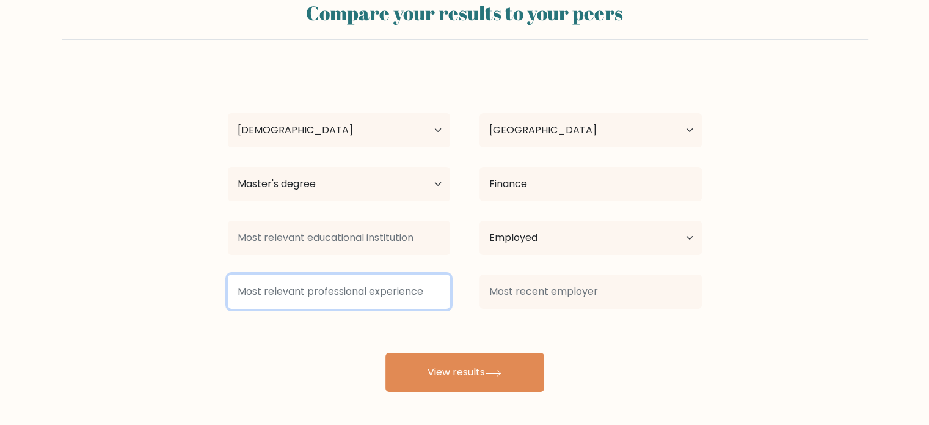
click at [395, 298] on input at bounding box center [339, 291] width 222 height 34
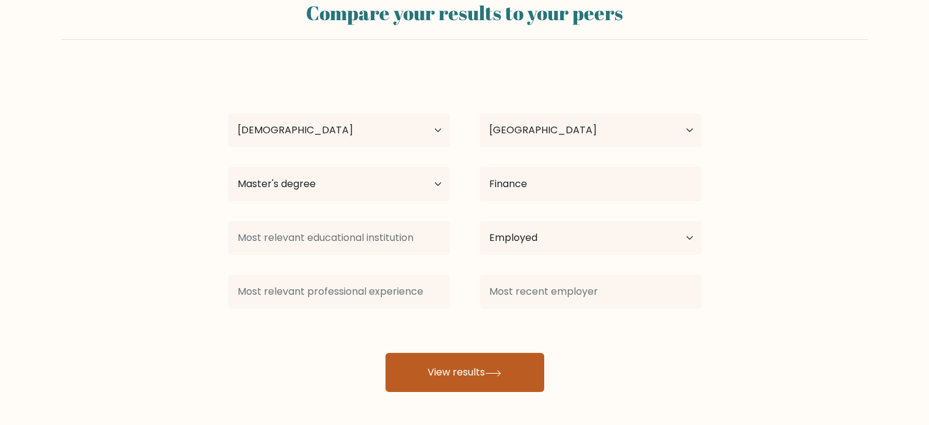
click at [450, 365] on button "View results" at bounding box center [465, 372] width 159 height 39
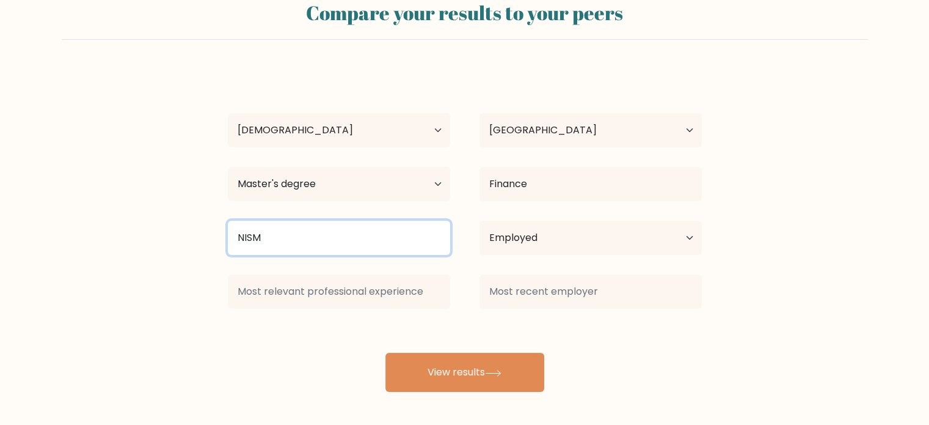
type input "NISM"
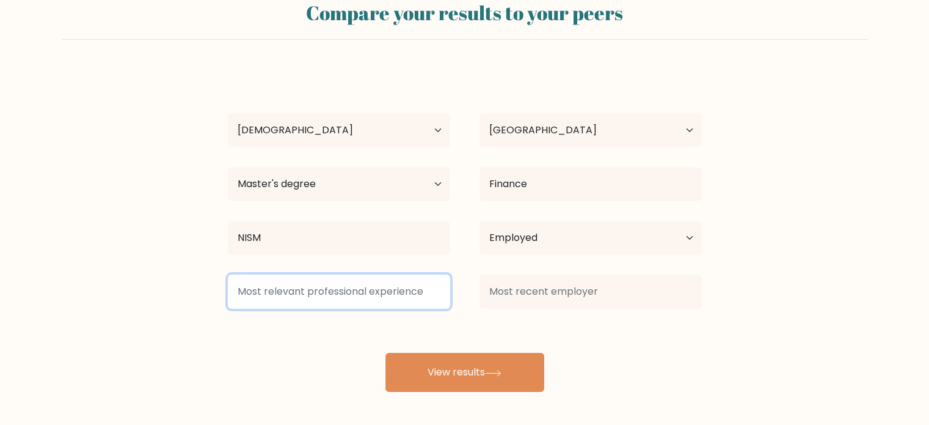
click at [394, 285] on input at bounding box center [339, 291] width 222 height 34
type input "!"
type input "1"
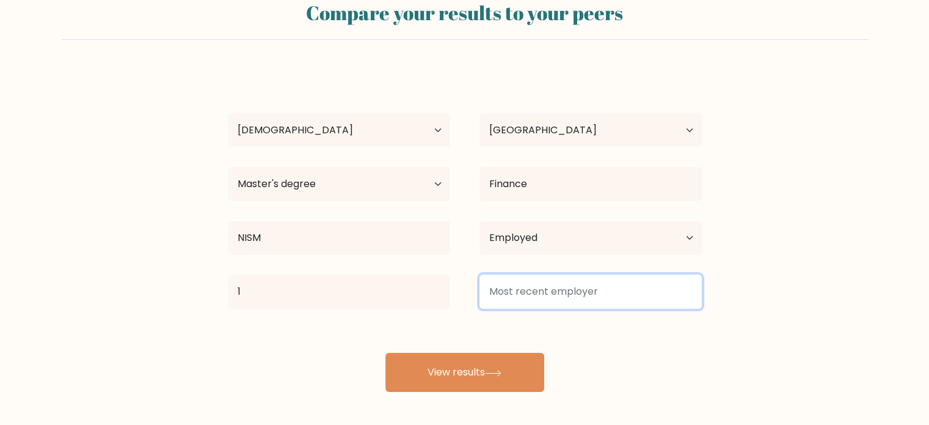
click at [524, 295] on input at bounding box center [591, 291] width 222 height 34
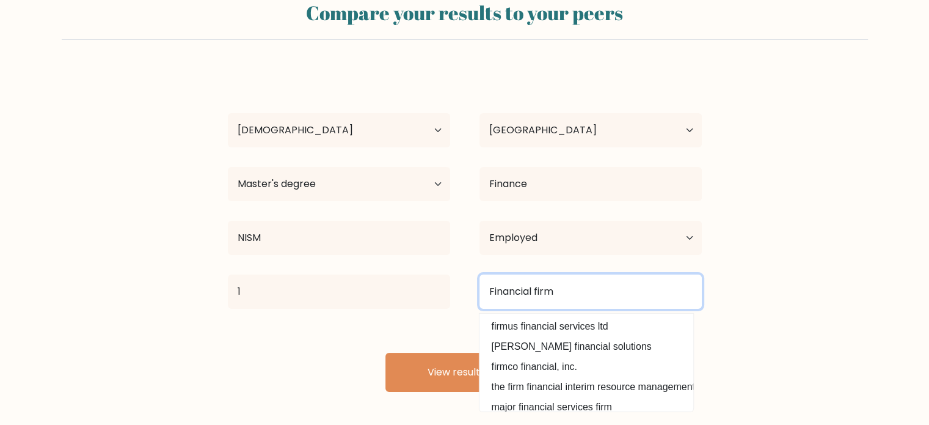
type input "Financial firm"
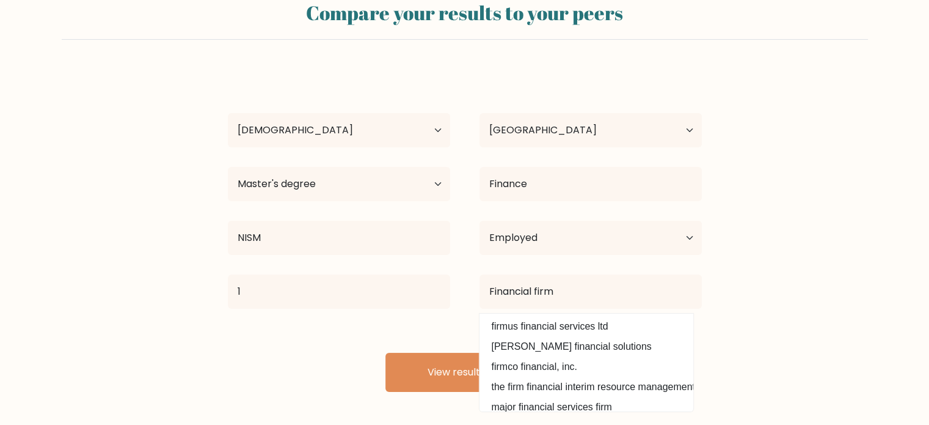
drag, startPoint x: 803, startPoint y: 306, endPoint x: 782, endPoint y: 304, distance: 20.9
click at [802, 306] on form "Compare your results to your peers Shiva Shrivastava Age Under 18 years old 18-…" at bounding box center [464, 191] width 929 height 401
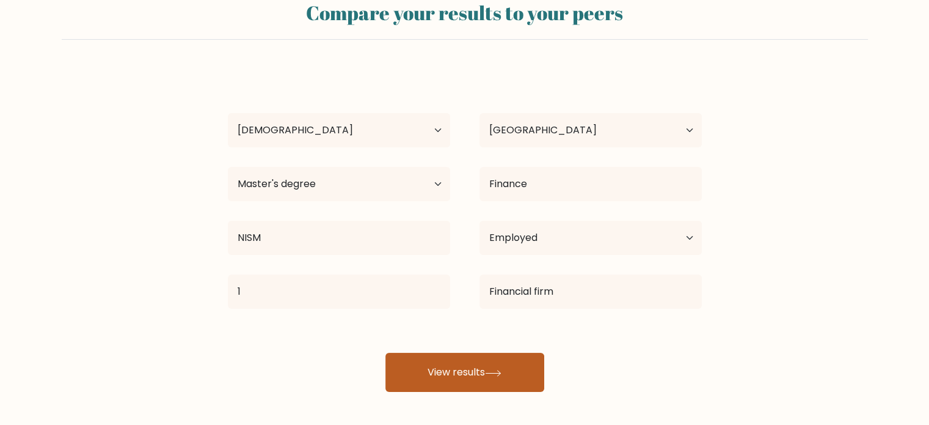
click at [525, 383] on button "View results" at bounding box center [465, 372] width 159 height 39
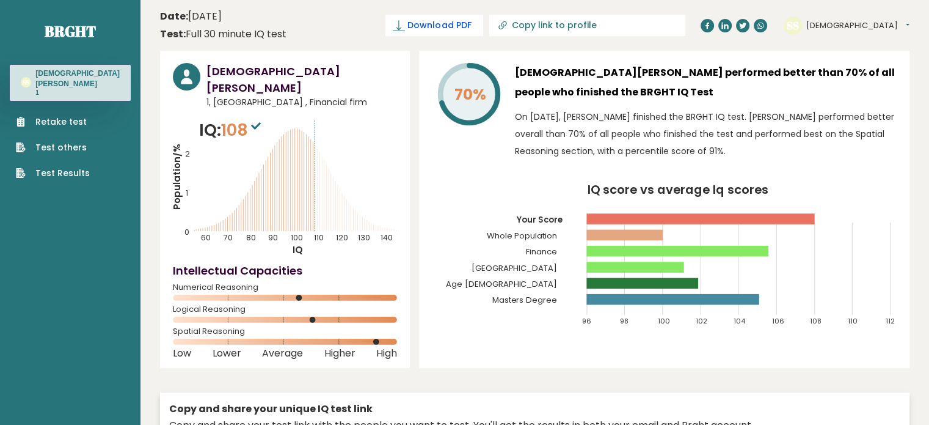
click at [471, 24] on span "Download PDF" at bounding box center [440, 25] width 64 height 13
click at [863, 25] on button "Shiva" at bounding box center [858, 26] width 103 height 12
click at [870, 93] on link "Logout" at bounding box center [838, 95] width 62 height 17
click at [870, 93] on h3 "Shiva Shrivastava performed better than 70% of all people who finished the BRGH…" at bounding box center [706, 82] width 382 height 39
